Goal: Task Accomplishment & Management: Use online tool/utility

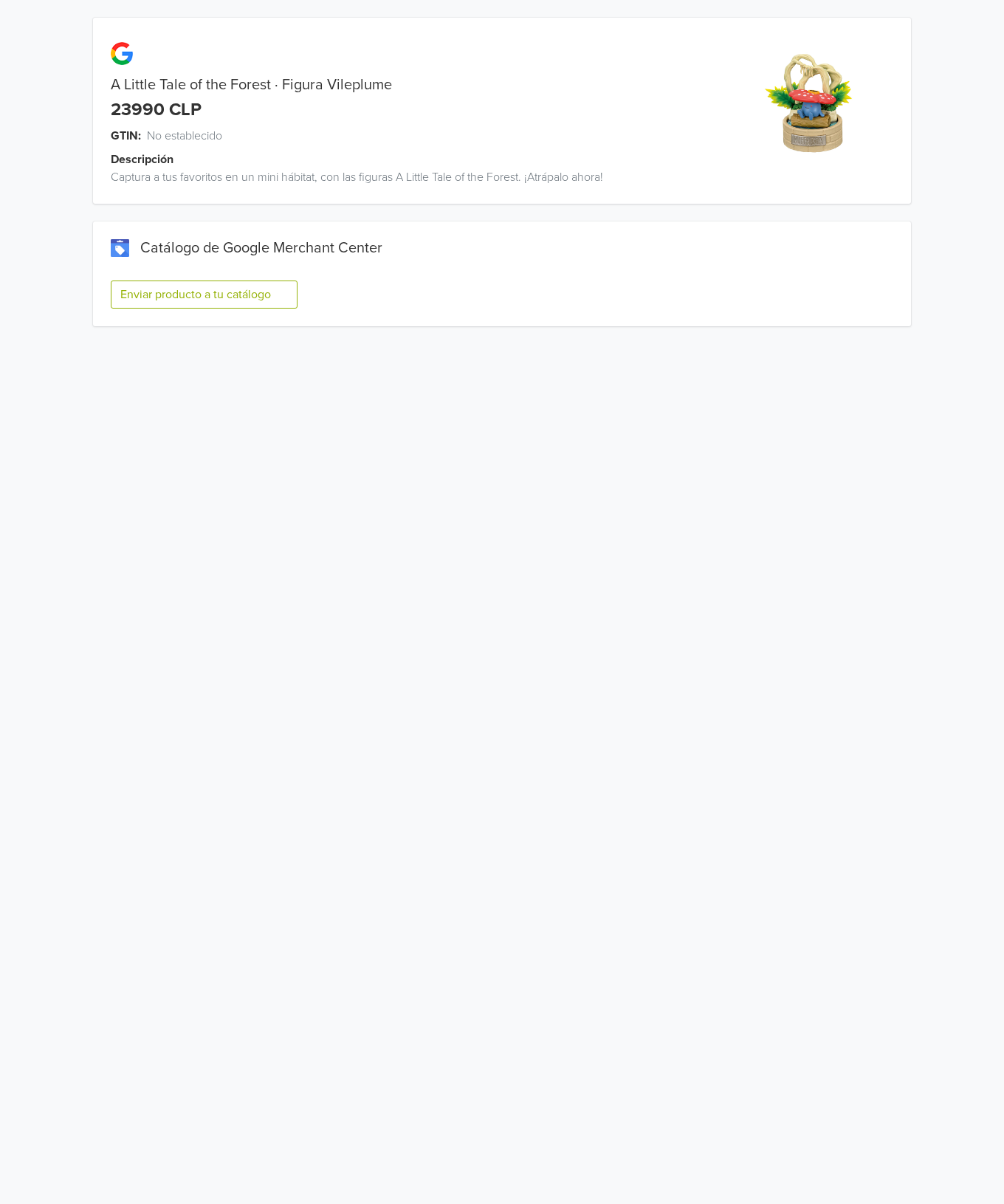
click at [228, 277] on div "Enviar producto a tu catálogo" at bounding box center [502, 301] width 783 height 52
click at [230, 291] on button "Enviar producto a tu catálogo" at bounding box center [204, 295] width 187 height 28
click at [269, 292] on button "Enviar producto a tu catálogo" at bounding box center [204, 295] width 187 height 28
click at [233, 288] on button "Enviar producto a tu catálogo" at bounding box center [204, 295] width 187 height 28
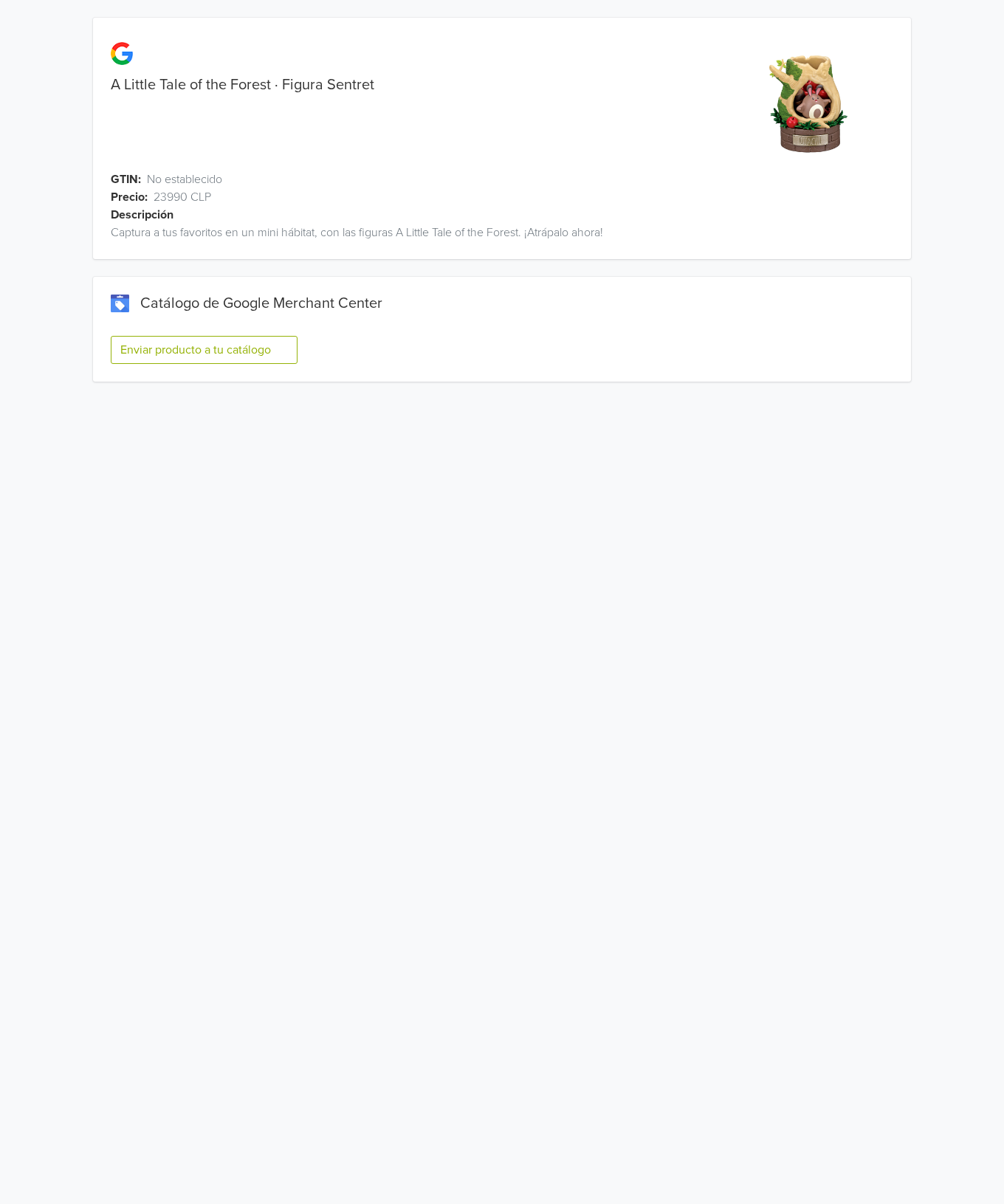
click at [255, 337] on button "Enviar producto a tu catálogo" at bounding box center [204, 350] width 187 height 28
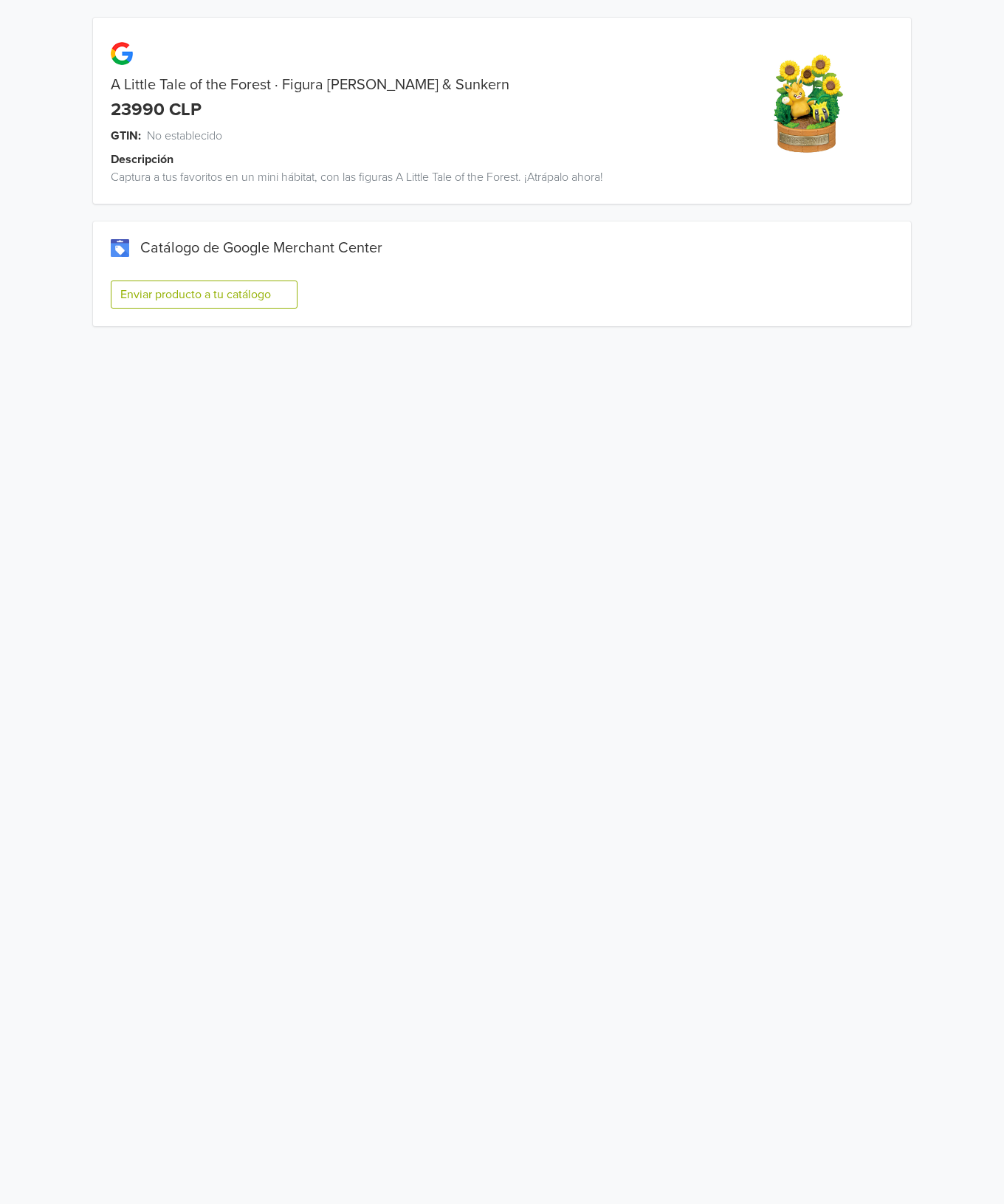
click at [267, 302] on button "Enviar producto a tu catálogo" at bounding box center [204, 295] width 187 height 28
